Goal: Information Seeking & Learning: Find specific fact

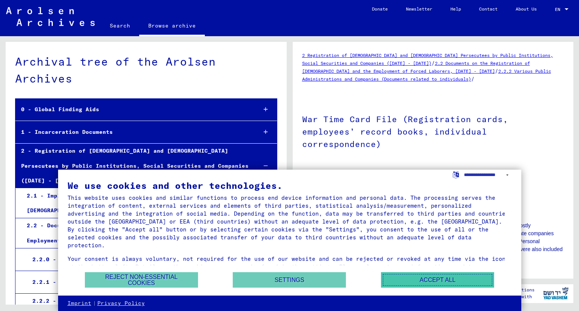
click at [438, 282] on button "Accept all" at bounding box center [437, 279] width 113 height 15
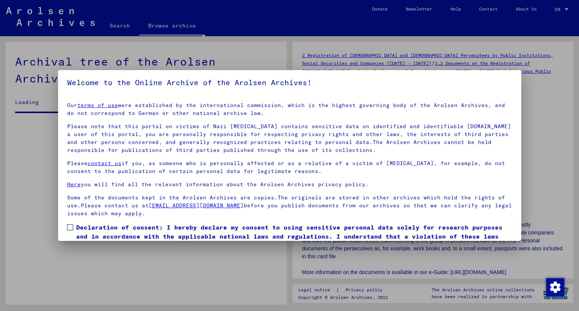
scroll to position [38, 0]
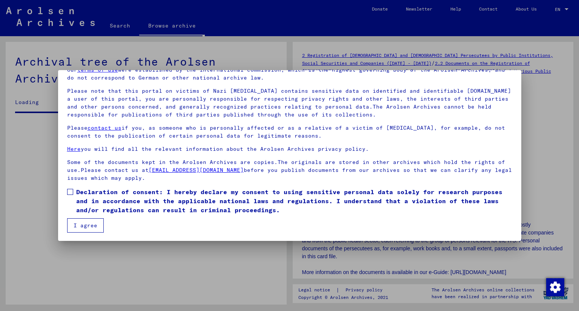
click at [70, 188] on label "Declaration of consent: I hereby declare my consent to using sensitive personal…" at bounding box center [289, 200] width 445 height 27
click at [91, 221] on button "I agree" at bounding box center [85, 225] width 37 height 14
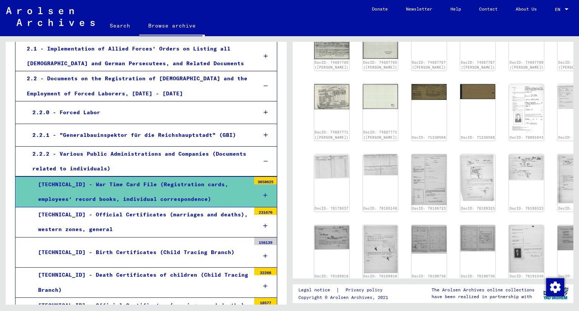
scroll to position [413, 0]
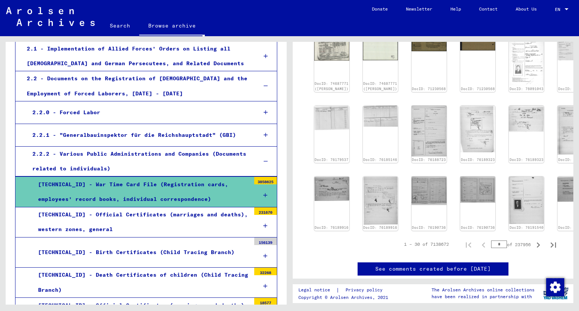
click at [263, 193] on icon at bounding box center [265, 195] width 4 height 5
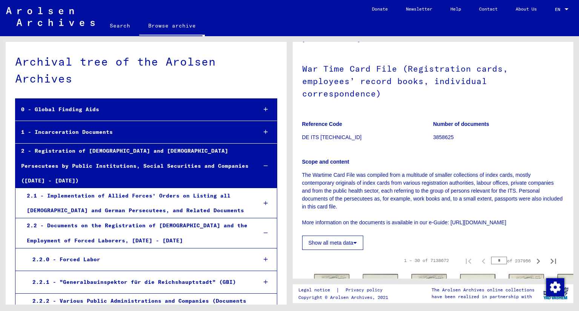
scroll to position [0, 0]
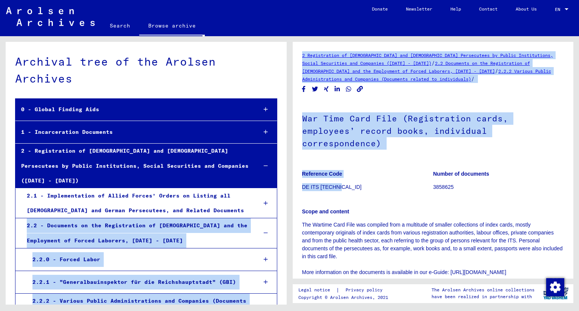
drag, startPoint x: 348, startPoint y: 184, endPoint x: 287, endPoint y: 179, distance: 60.9
click at [287, 36] on div "Archival tree of the Arolsen Archives 0 - Global Finding Aids 1 - Incarceration…" at bounding box center [289, 36] width 579 height 0
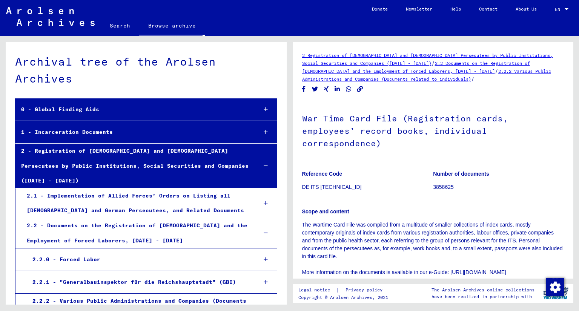
click at [412, 202] on div "Scope and content The Wartime Card File was compiled from a multitude of smalle…" at bounding box center [433, 238] width 262 height 78
drag, startPoint x: 338, startPoint y: 189, endPoint x: 302, endPoint y: 189, distance: 35.8
click at [302, 189] on p "DE ITS [TECHNICAL_ID]" at bounding box center [367, 187] width 131 height 8
copy p "DE ITS [TECHNICAL_ID]"
